Goal: Transaction & Acquisition: Purchase product/service

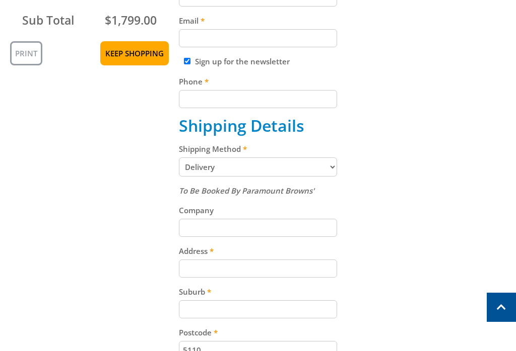
scroll to position [436, 0]
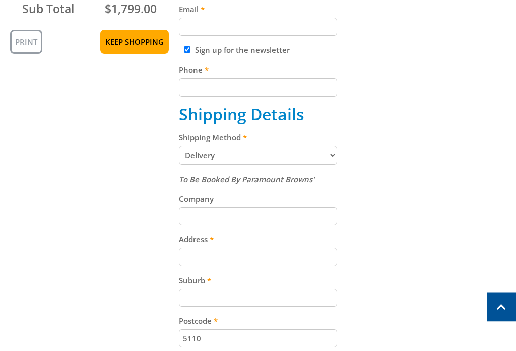
click at [326, 158] on select "Pickup from Gepps Cross Delivery" at bounding box center [258, 156] width 159 height 19
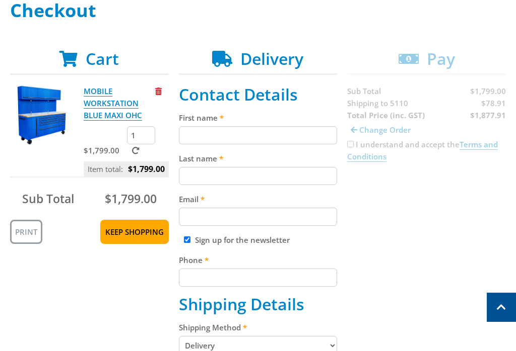
scroll to position [158, 0]
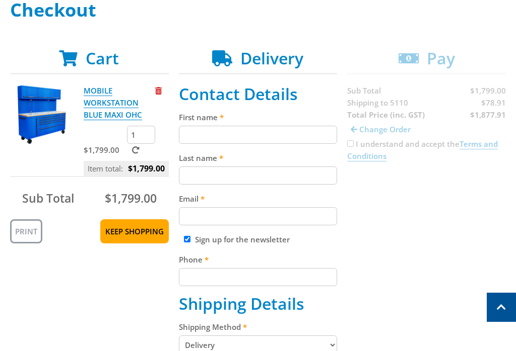
click at [315, 134] on input "First name" at bounding box center [258, 135] width 159 height 18
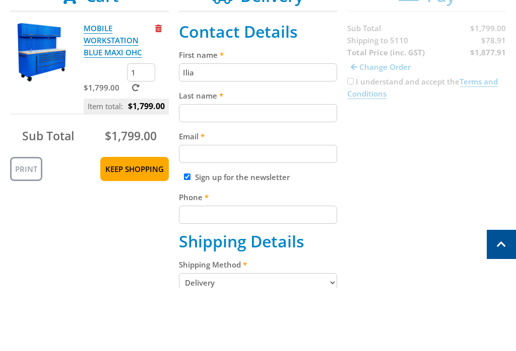
type input "Ilia"
click at [308, 167] on input "Last name" at bounding box center [258, 176] width 159 height 18
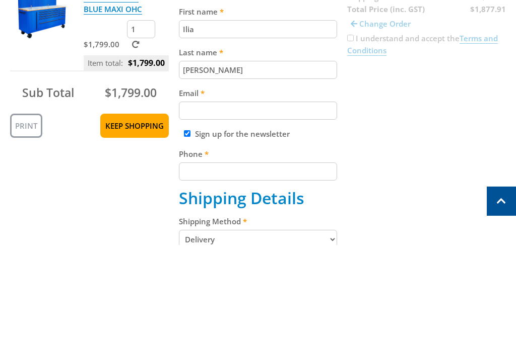
type input "[PERSON_NAME]"
click at [318, 208] on input "Email" at bounding box center [258, 217] width 159 height 18
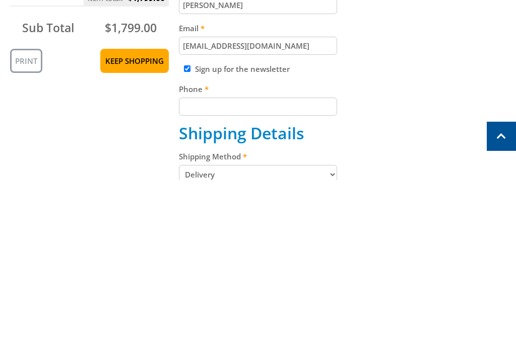
type input "[EMAIL_ADDRESS][DOMAIN_NAME]"
click at [190, 237] on input "Sign up for the newsletter" at bounding box center [187, 240] width 7 height 7
checkbox input "false"
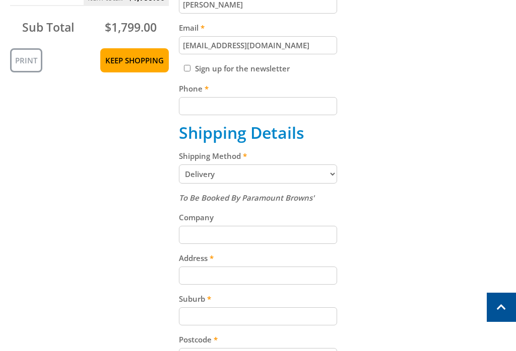
click at [263, 115] on input "Phone" at bounding box center [258, 106] width 159 height 18
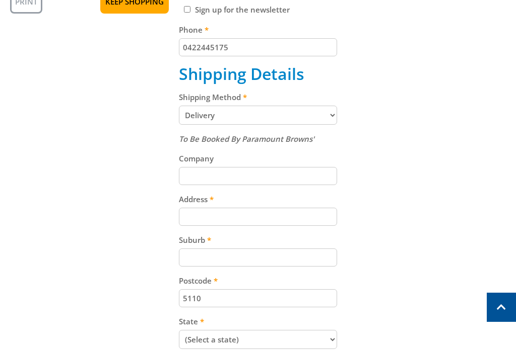
scroll to position [388, 0]
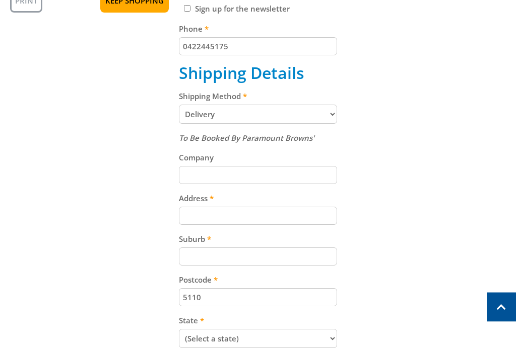
type input "0422445175"
click at [324, 221] on input "Address" at bounding box center [258, 216] width 159 height 18
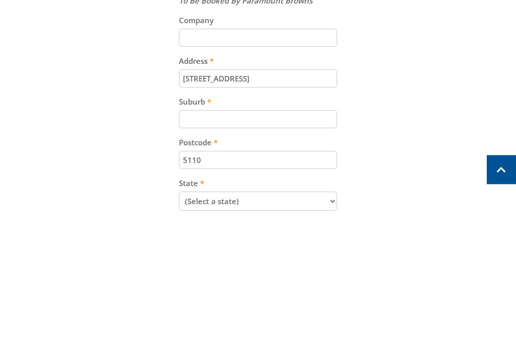
type input "[STREET_ADDRESS]"
click at [309, 248] on input "Suburb" at bounding box center [258, 257] width 159 height 18
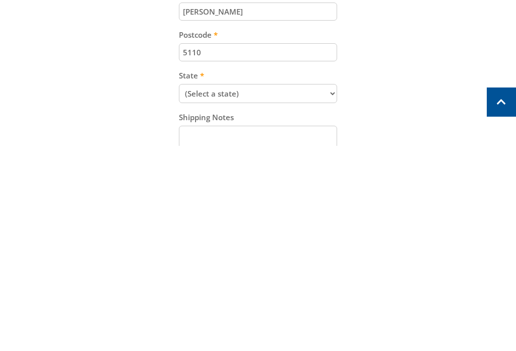
type input "[PERSON_NAME]"
click at [333, 290] on select "(Select a state) [GEOGRAPHIC_DATA] [GEOGRAPHIC_DATA] [GEOGRAPHIC_DATA] [GEOGRAP…" at bounding box center [258, 299] width 159 height 19
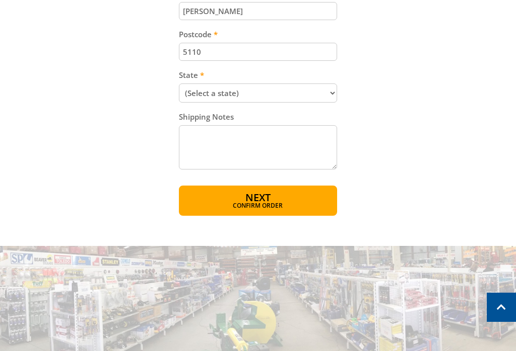
select select "SA"
click at [320, 209] on button "Next Confirm order" at bounding box center [258, 201] width 159 height 30
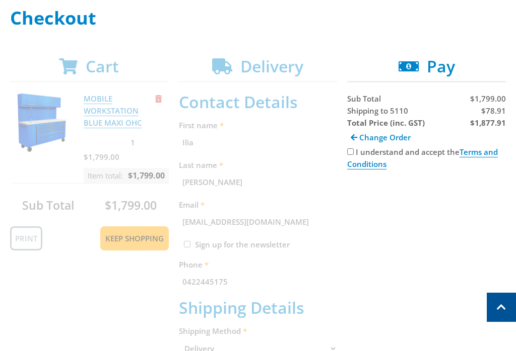
scroll to position [148, 0]
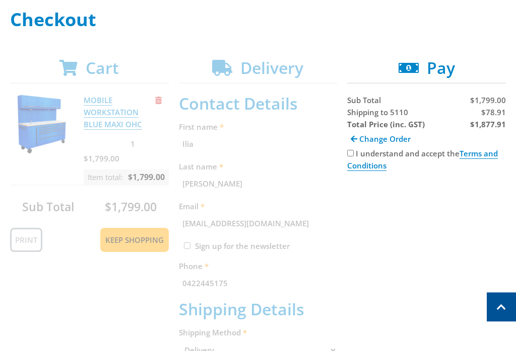
click at [353, 153] on input "I understand and accept the Terms and Conditions" at bounding box center [350, 154] width 7 height 7
checkbox input "true"
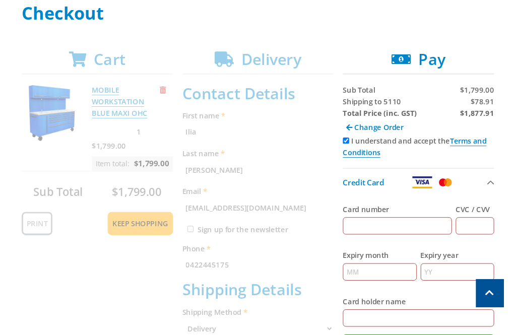
scroll to position [162, 0]
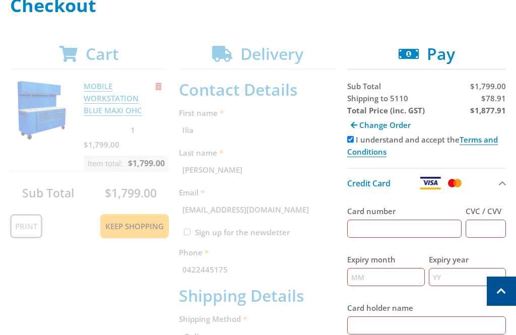
click at [431, 230] on input "Card number" at bounding box center [404, 229] width 114 height 18
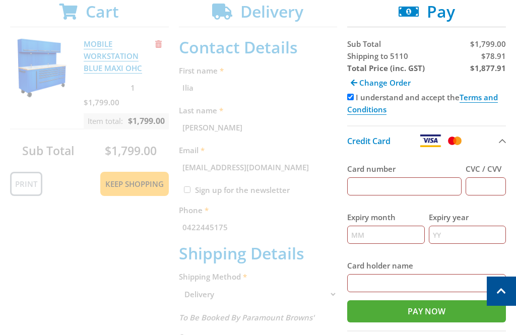
scroll to position [203, 0]
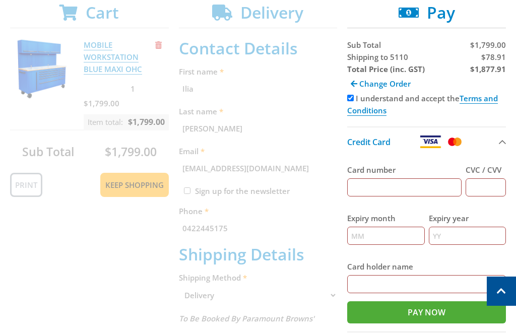
click at [491, 101] on link "Terms and Conditions" at bounding box center [422, 104] width 151 height 23
